Goal: Check status: Check status

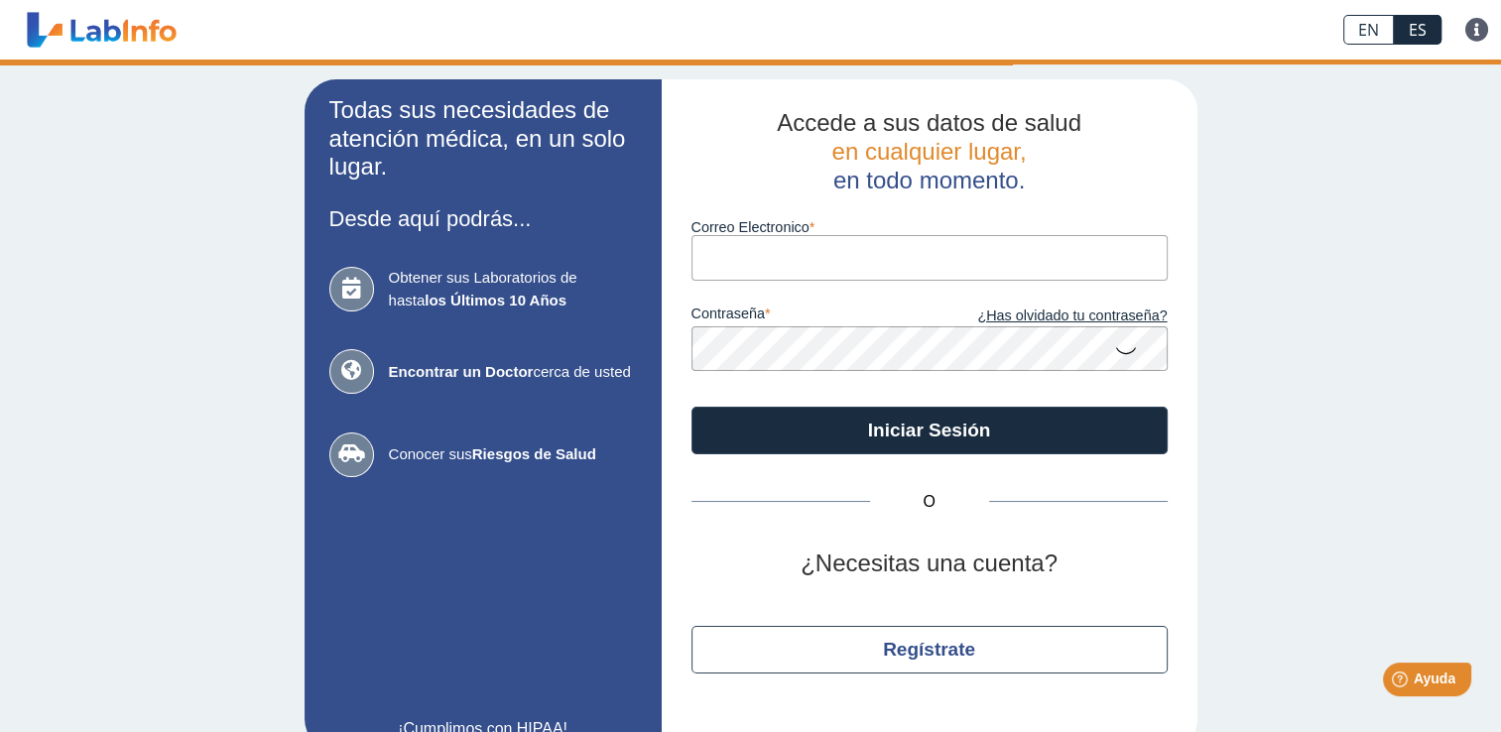
click at [791, 270] on input "Correo Electronico" at bounding box center [930, 257] width 476 height 45
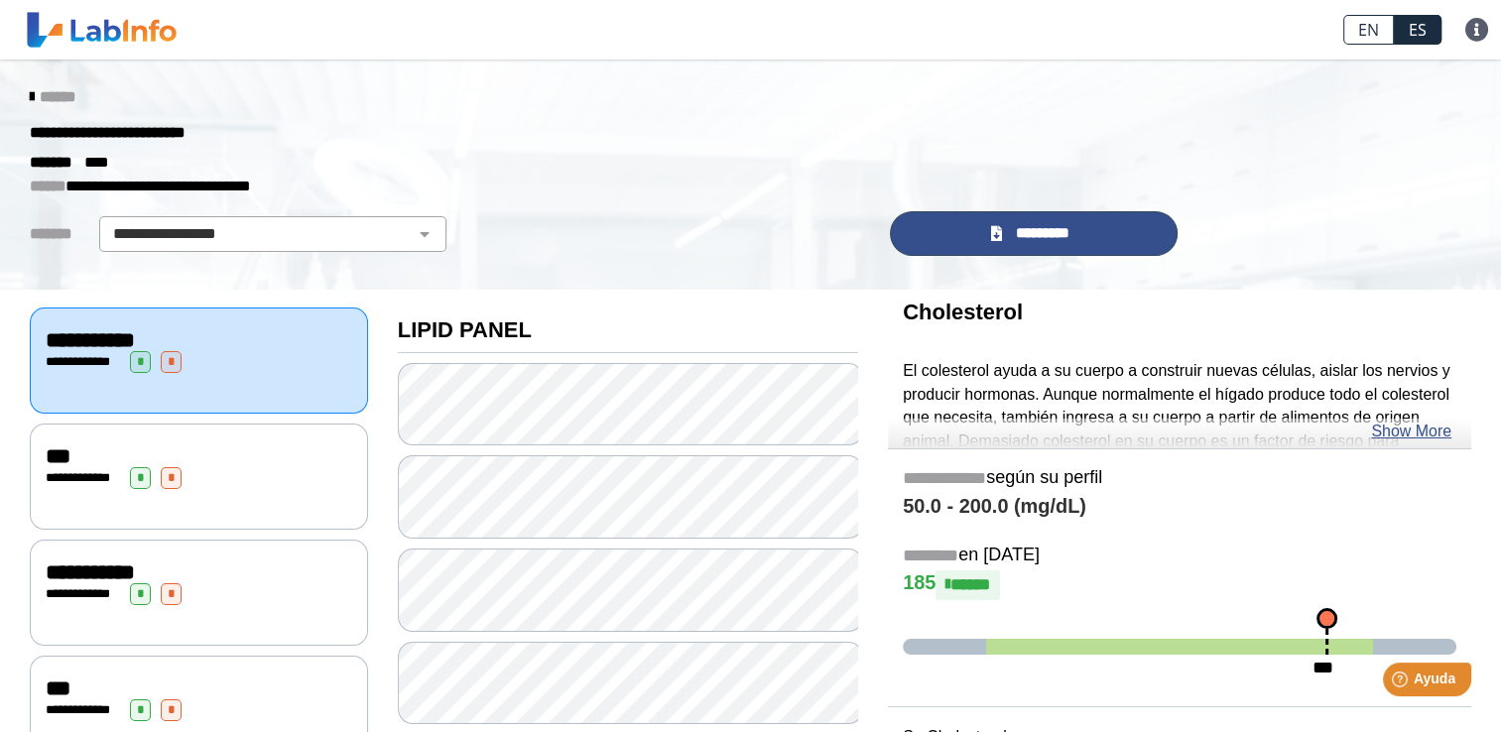
click at [946, 240] on link "*********" at bounding box center [1034, 233] width 288 height 45
